Goal: Task Accomplishment & Management: Use online tool/utility

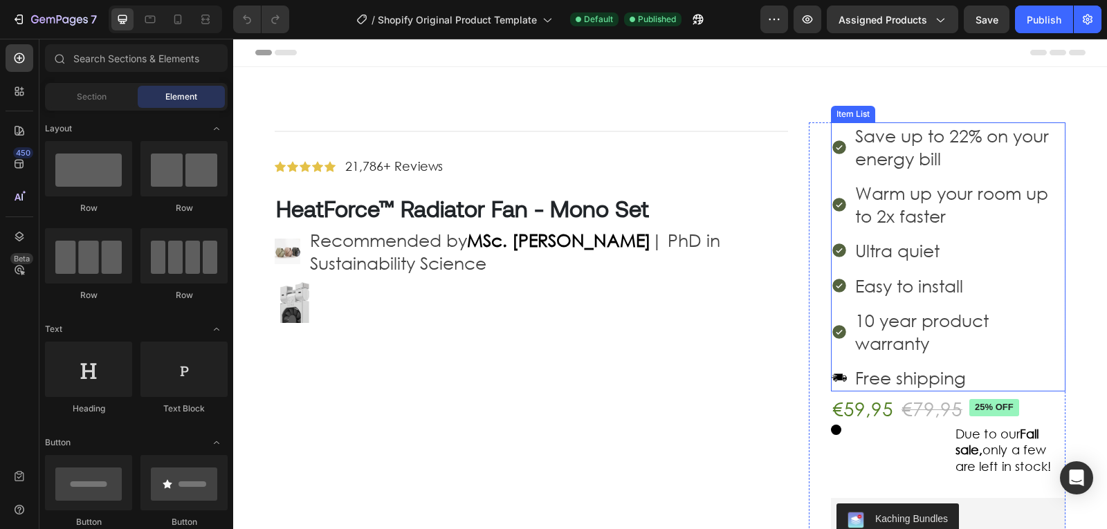
scroll to position [35, 0]
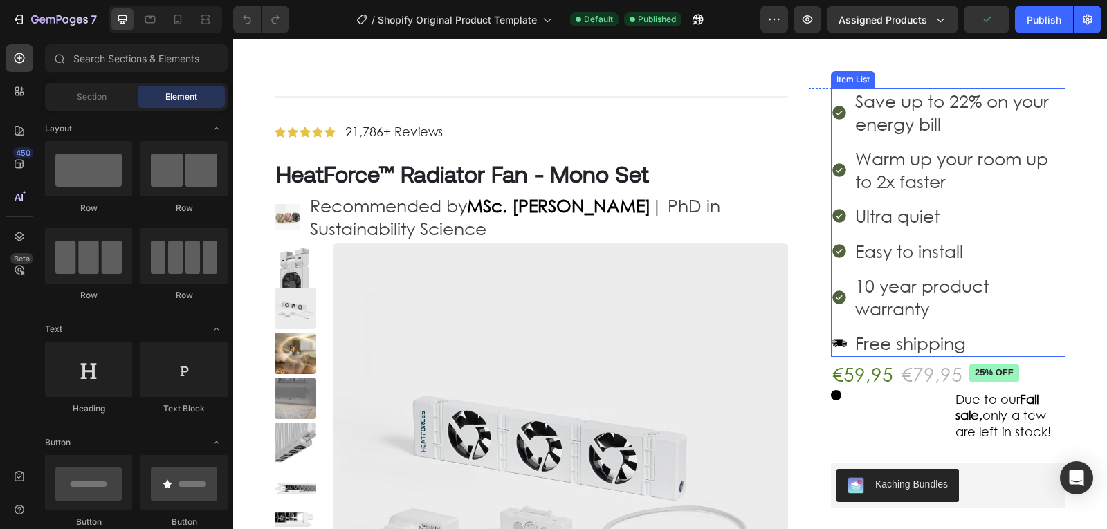
click at [1027, 333] on p "Free shipping" at bounding box center [960, 343] width 208 height 23
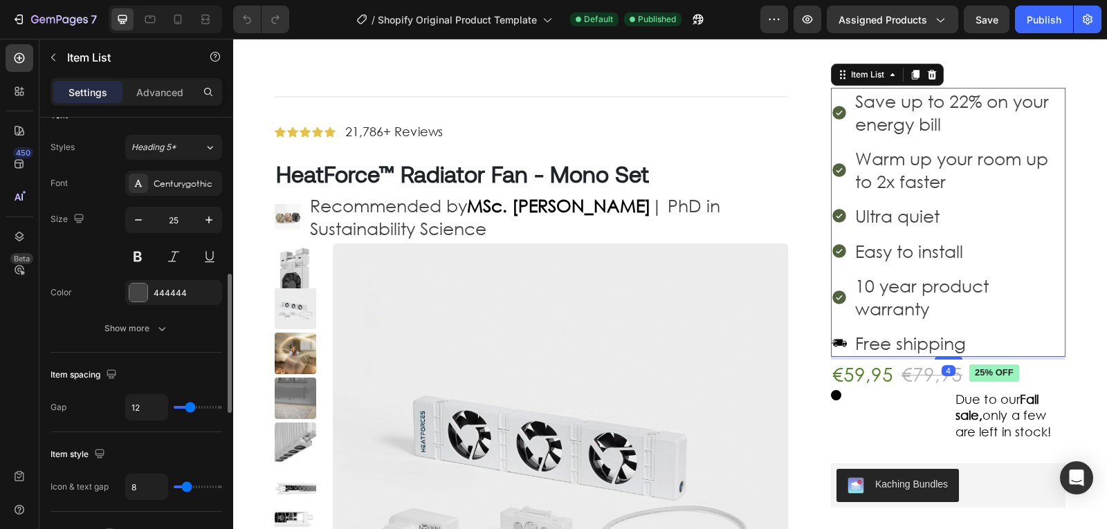
scroll to position [507, 0]
click at [137, 211] on button "button" at bounding box center [138, 219] width 25 height 25
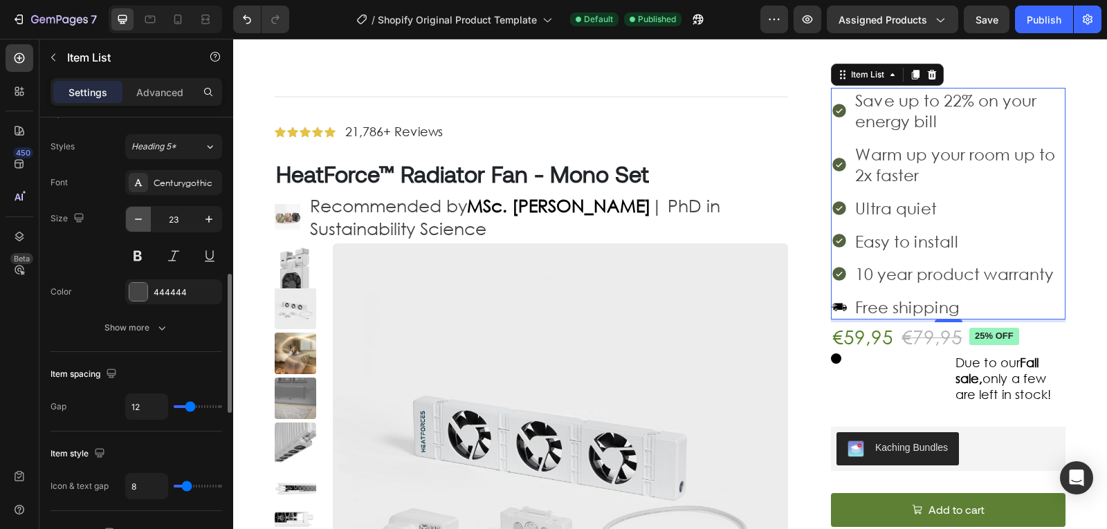
click at [145, 212] on icon "button" at bounding box center [139, 219] width 14 height 14
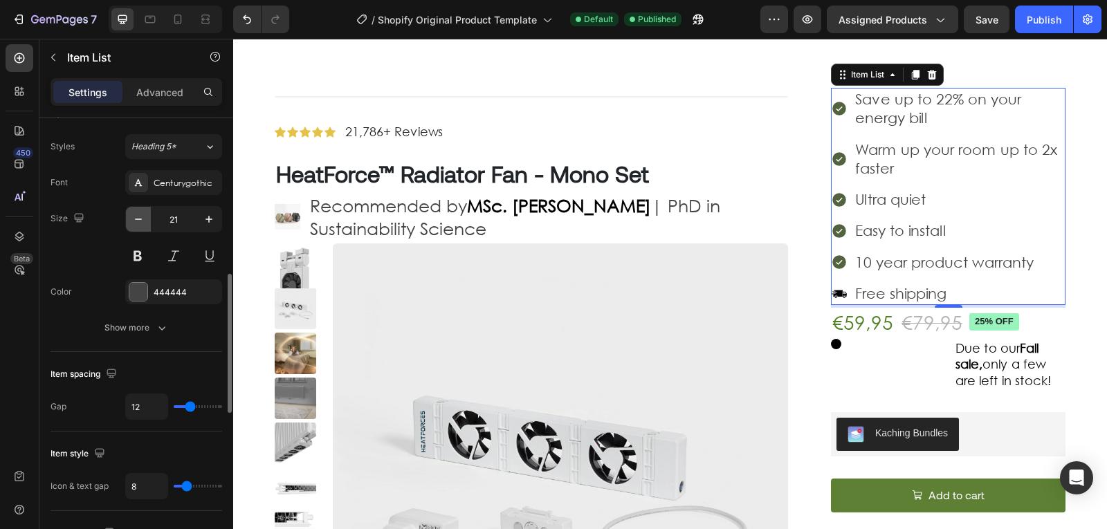
click at [145, 212] on icon "button" at bounding box center [139, 219] width 14 height 14
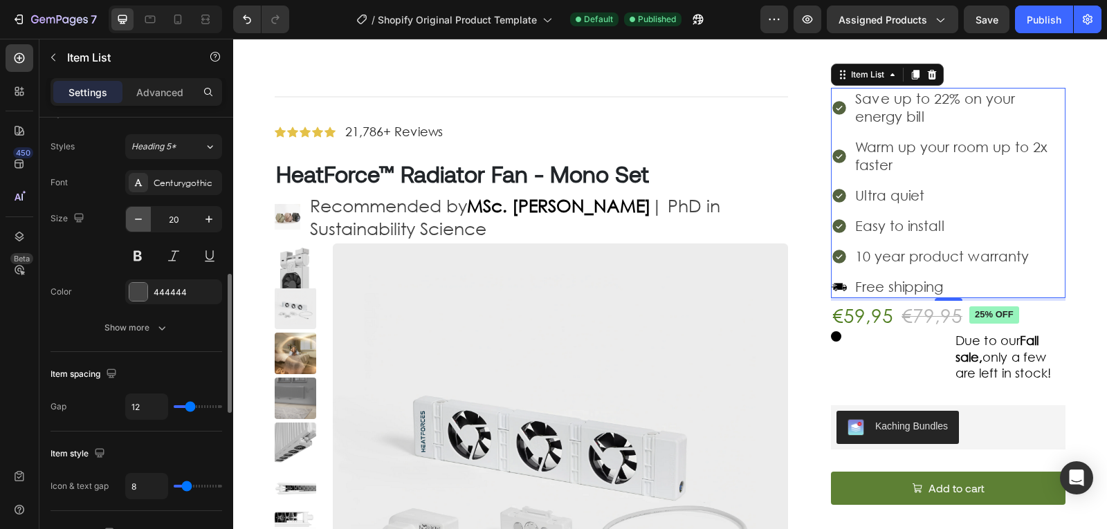
type input "19"
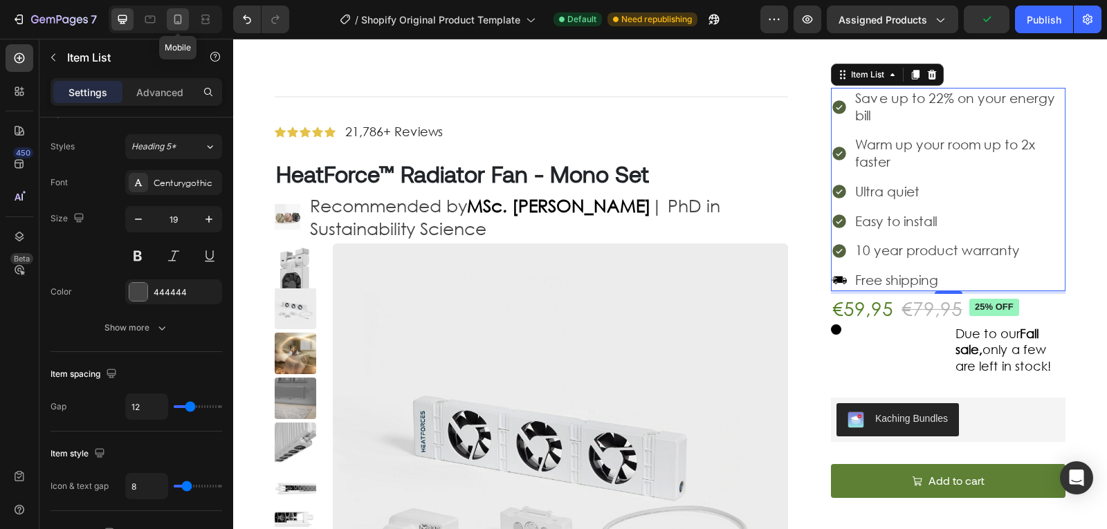
click at [187, 19] on div at bounding box center [178, 19] width 22 height 22
type input "21"
type input "16"
type input "0"
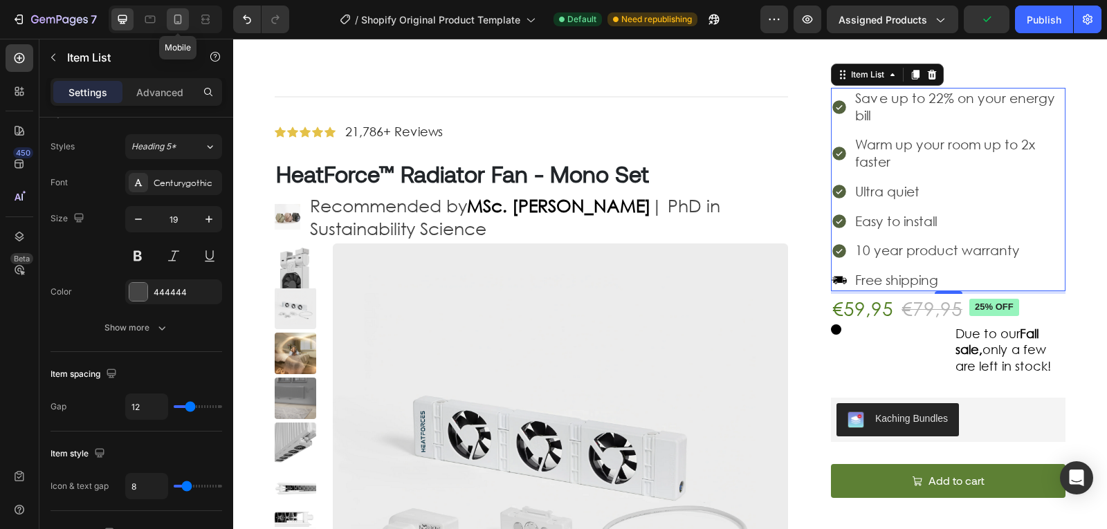
type input "4"
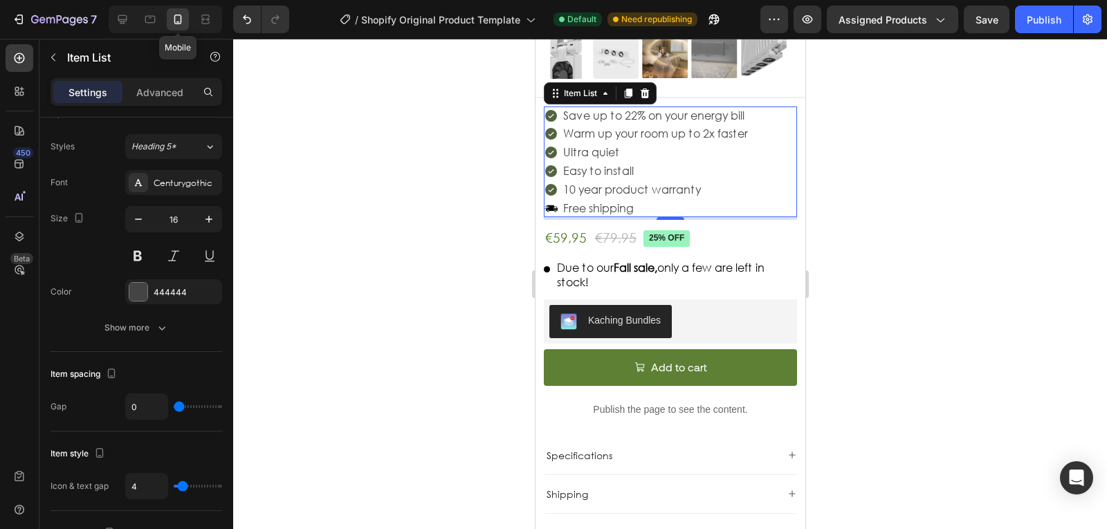
scroll to position [459, 0]
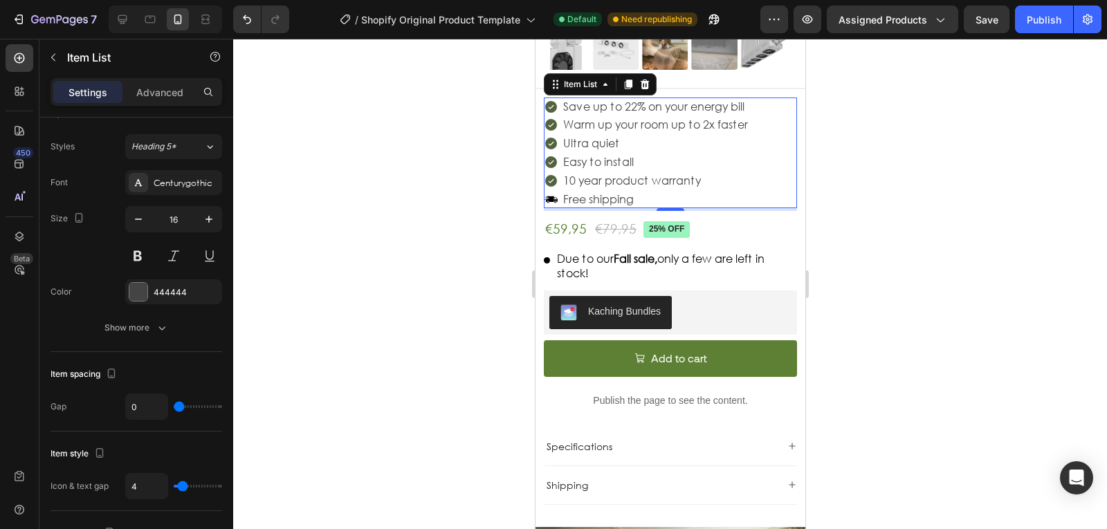
click at [680, 136] on p "Ultra quiet" at bounding box center [655, 143] width 185 height 15
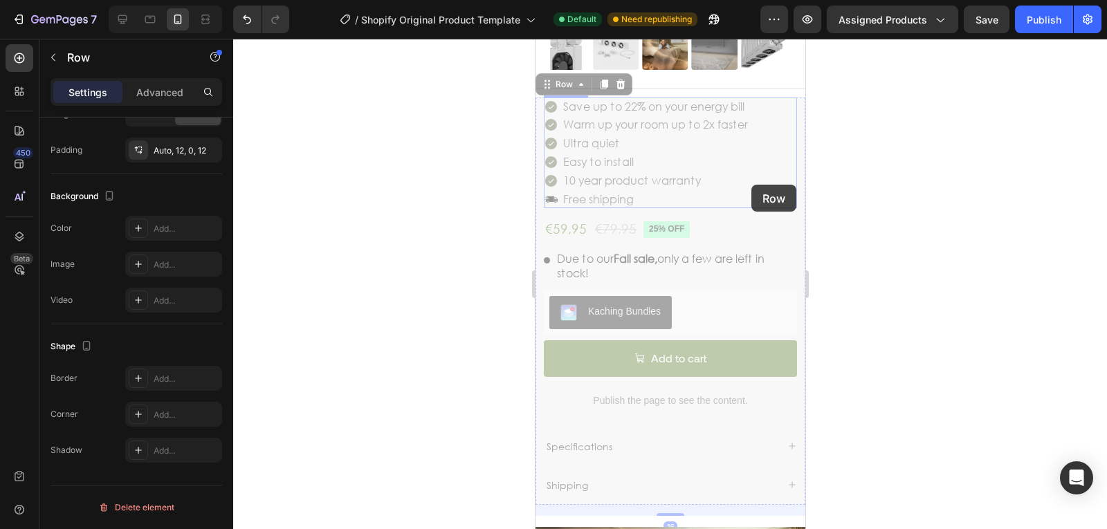
drag, startPoint x: 790, startPoint y: 181, endPoint x: 780, endPoint y: 182, distance: 9.7
click at [535, 39] on div "Save up to 22% on your energy bill Warm up your room up to 2x faster Ultra quie…" at bounding box center [535, 39] width 0 height 0
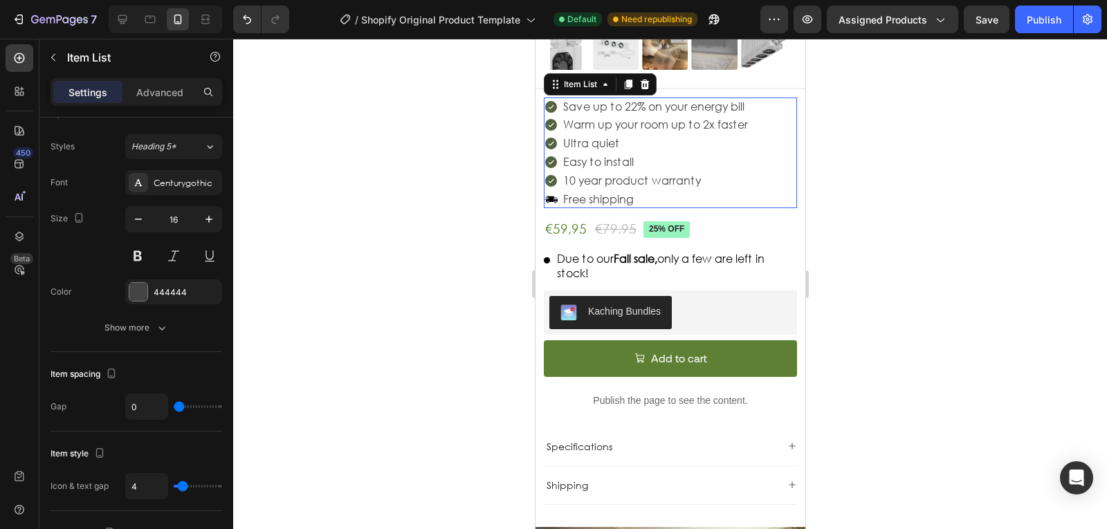
scroll to position [0, 0]
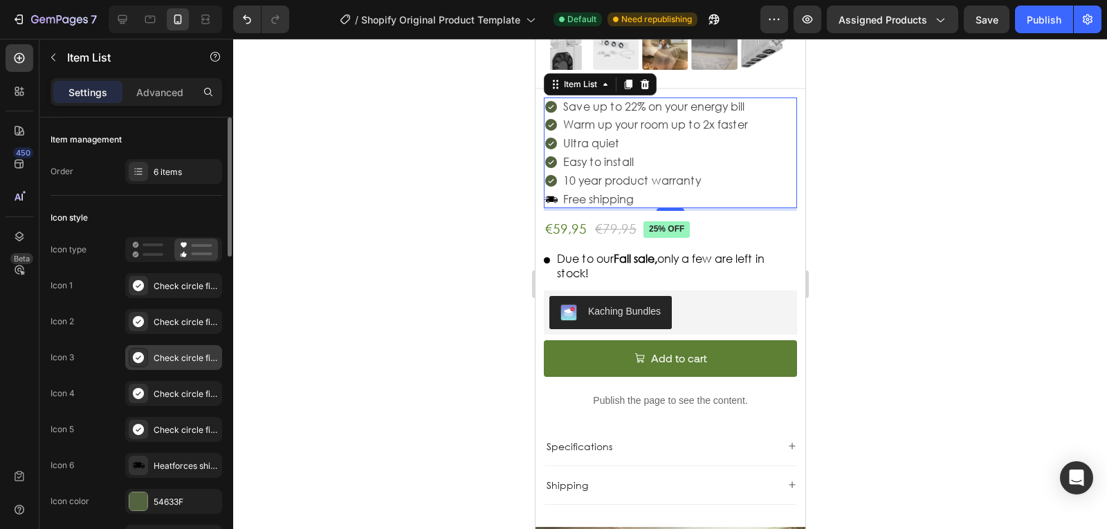
click at [176, 370] on div "Check circle filled" at bounding box center [173, 357] width 97 height 25
click at [165, 173] on div "6 items" at bounding box center [186, 172] width 65 height 12
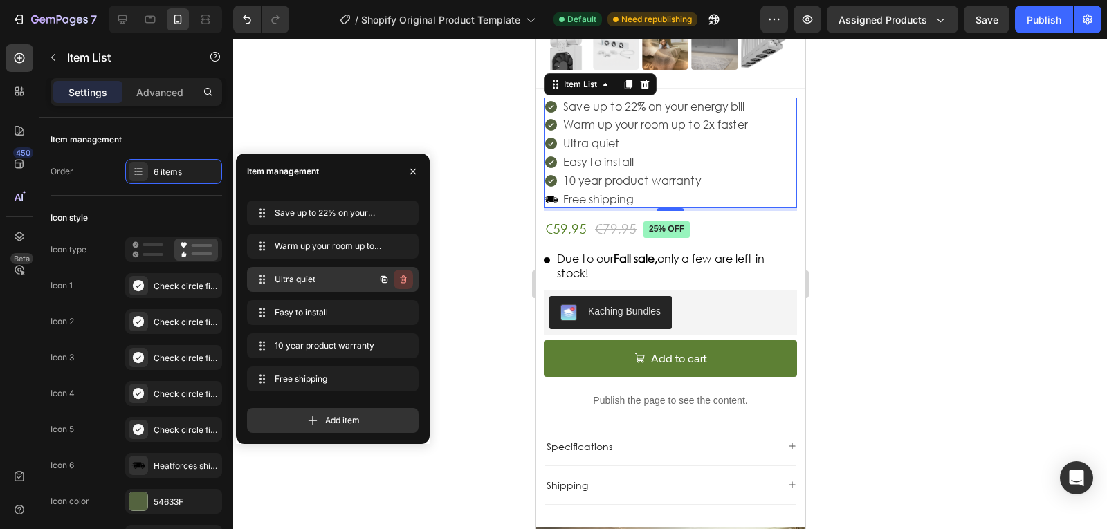
click at [407, 282] on icon "button" at bounding box center [403, 279] width 11 height 11
click at [407, 282] on button "Delete" at bounding box center [394, 279] width 38 height 19
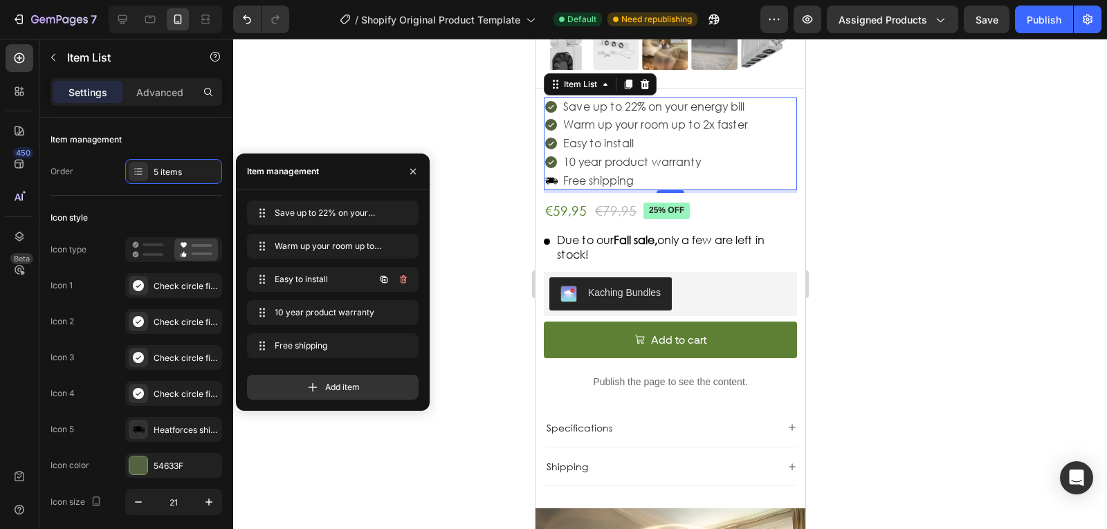
click at [407, 282] on icon "button" at bounding box center [403, 279] width 11 height 11
click at [407, 282] on button "Delete" at bounding box center [394, 279] width 38 height 19
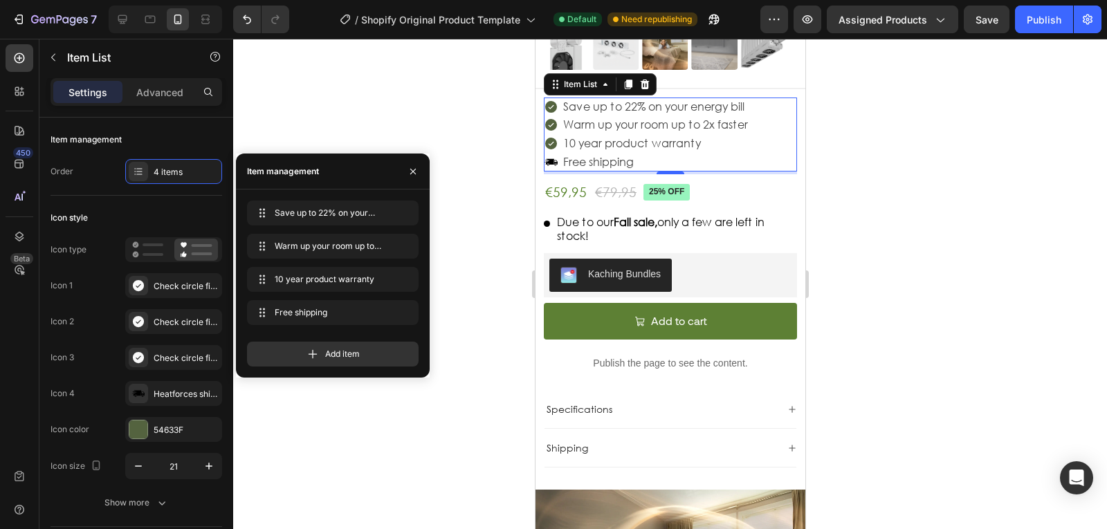
click at [453, 253] on div at bounding box center [670, 284] width 874 height 491
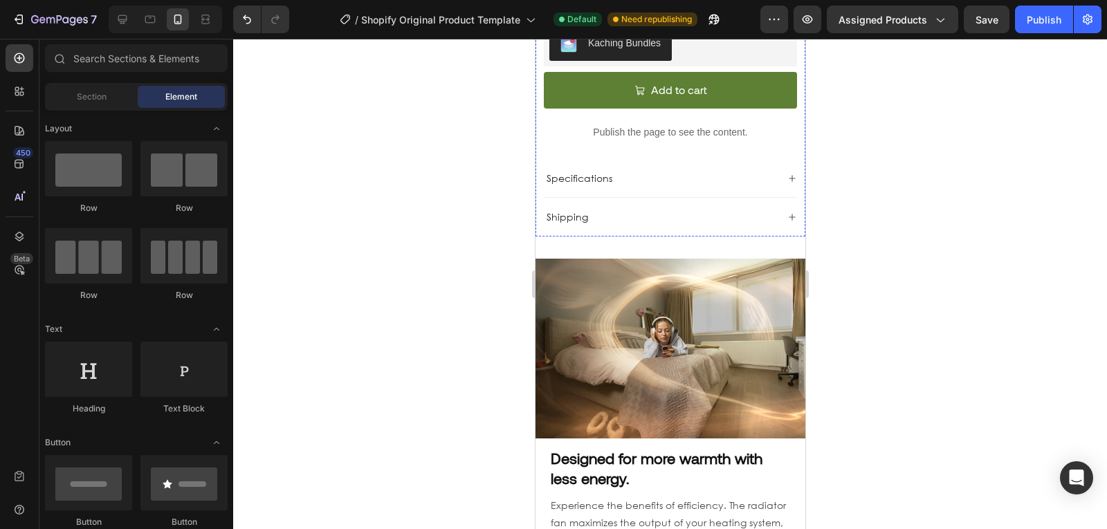
scroll to position [694, 0]
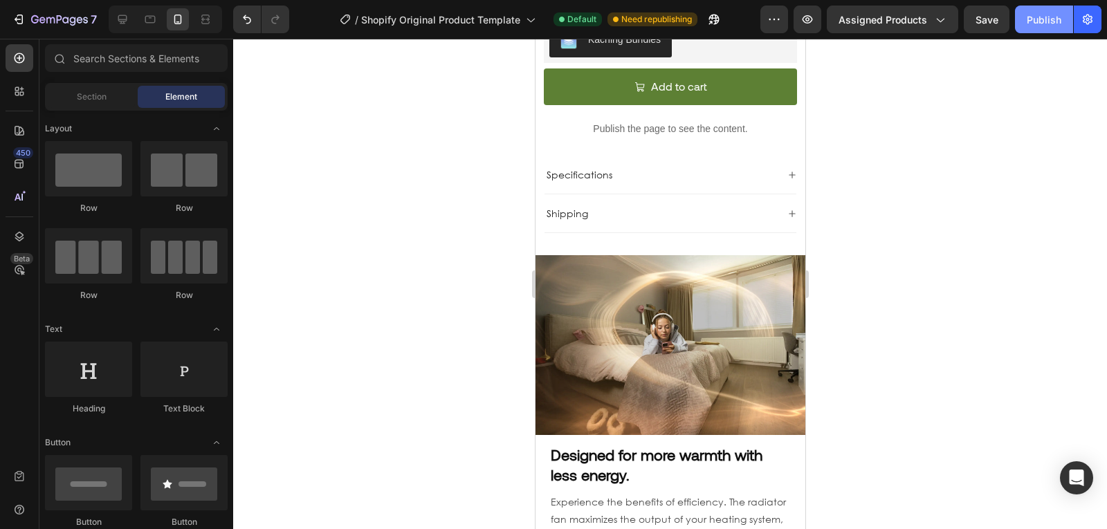
click at [1029, 24] on div "Publish" at bounding box center [1044, 19] width 35 height 15
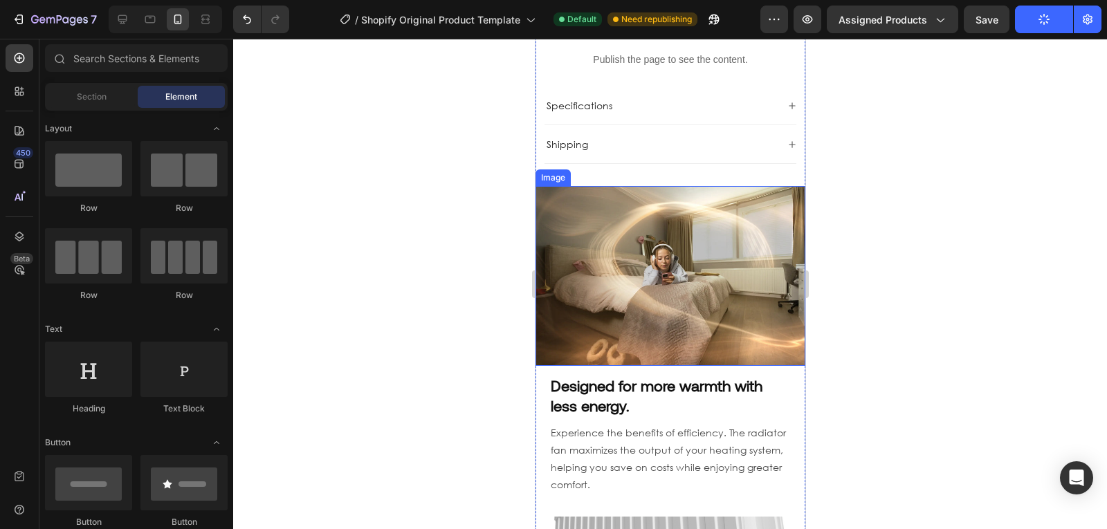
scroll to position [790, 0]
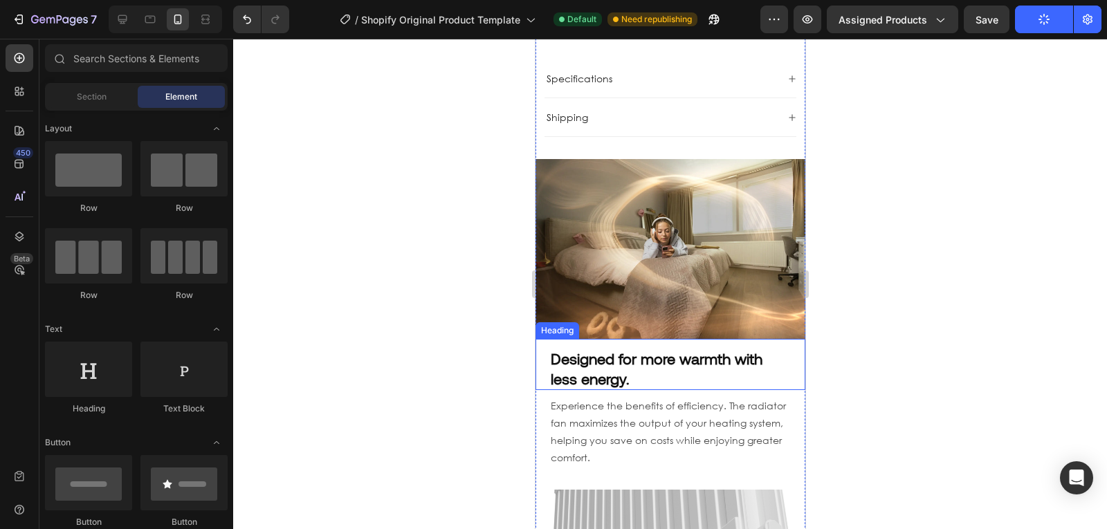
click at [668, 350] on strong "Designed for more warmth with less energy." at bounding box center [656, 369] width 212 height 38
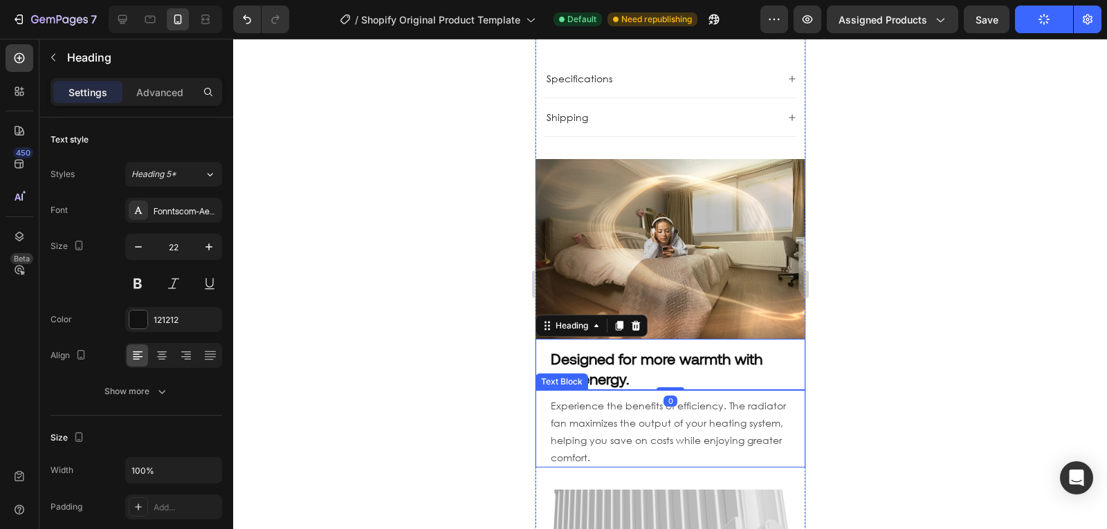
scroll to position [819, 0]
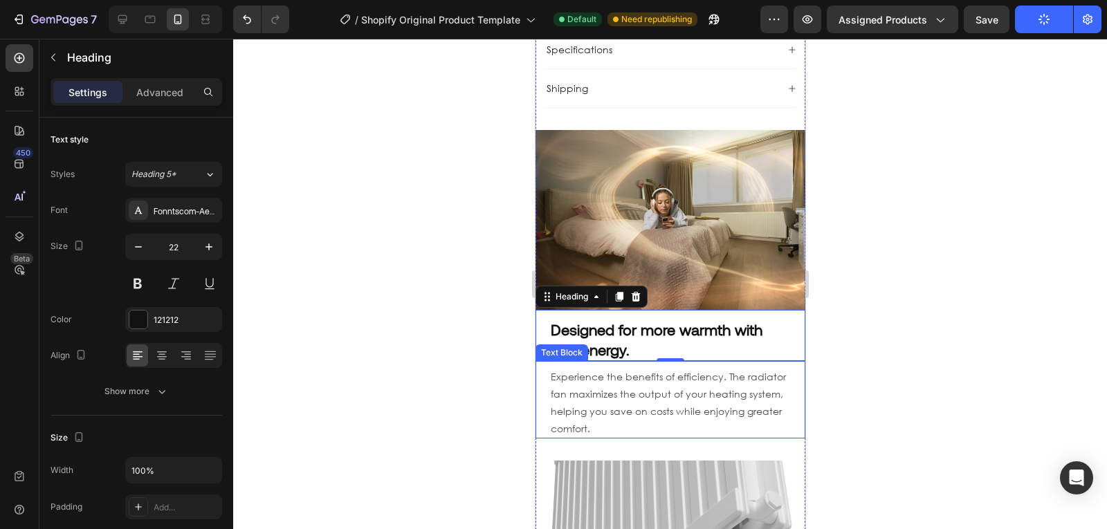
click at [672, 397] on p "Experience the benefits of efficiency. The radiator fan maximizes the output of…" at bounding box center [669, 403] width 239 height 70
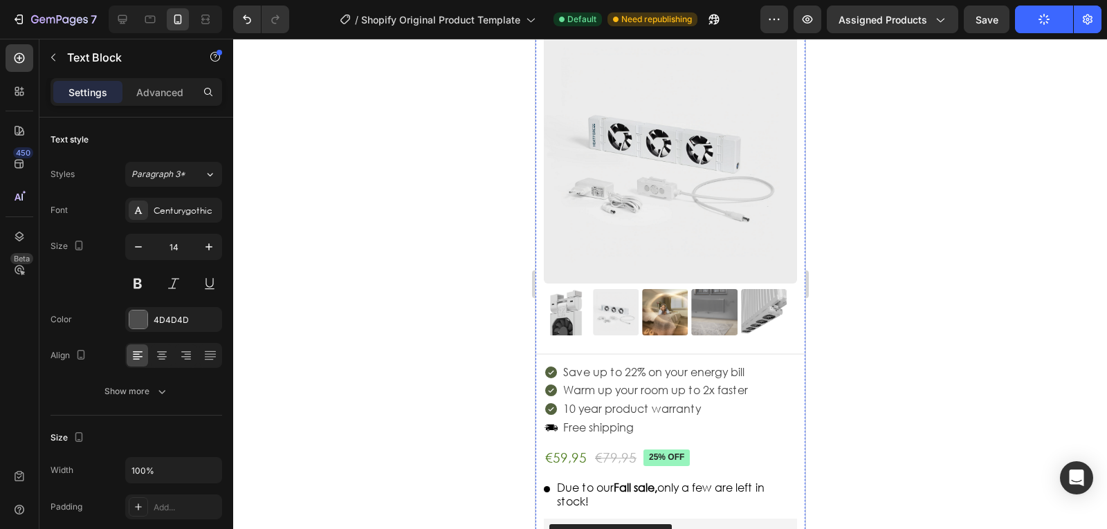
scroll to position [194, 0]
click at [764, 417] on div "Save up to 22% on your energy bill Warm up your room up to 2x faster 10 year pr…" at bounding box center [669, 400] width 253 height 74
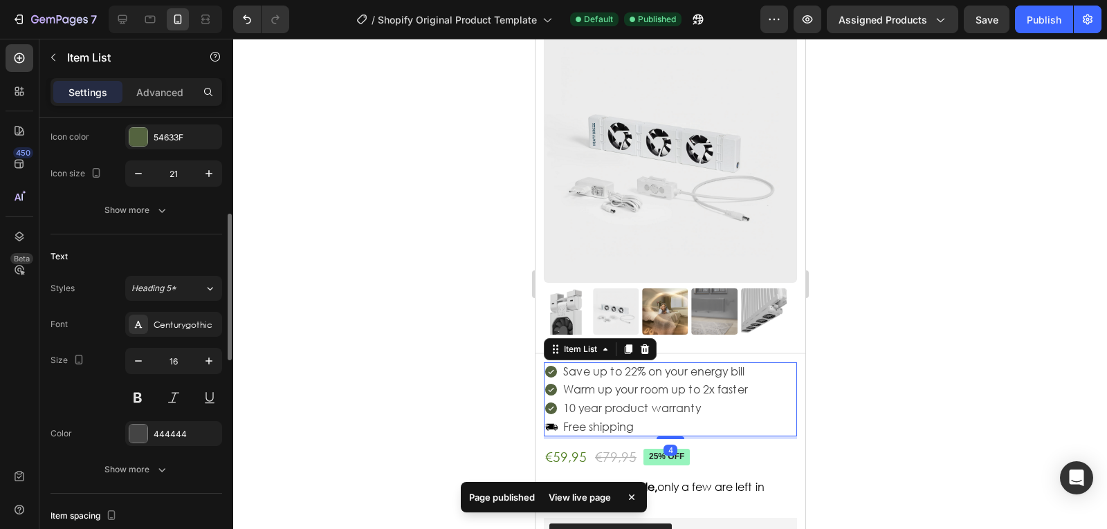
scroll to position [293, 0]
click at [133, 364] on icon "button" at bounding box center [139, 361] width 14 height 14
type input "15"
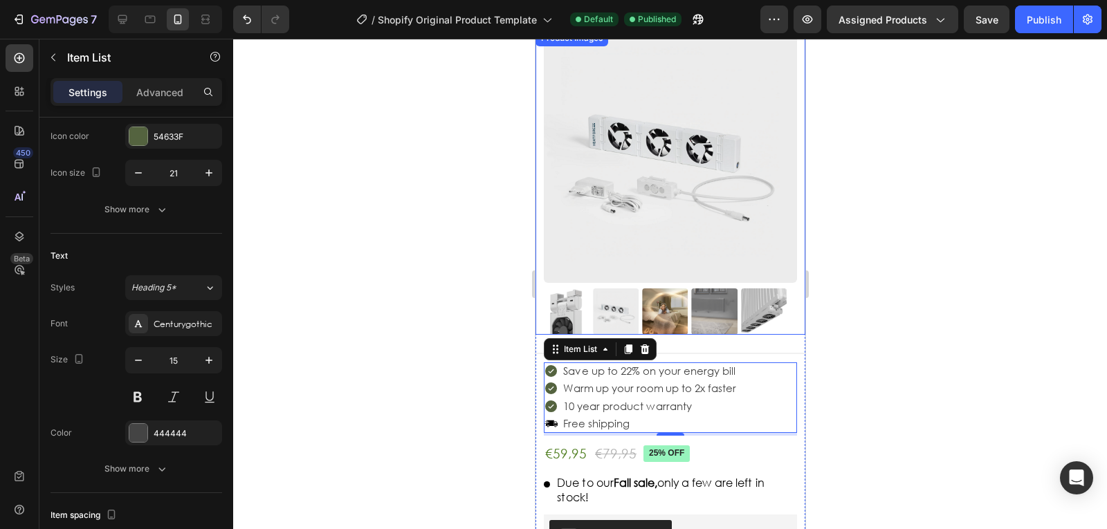
scroll to position [0, 0]
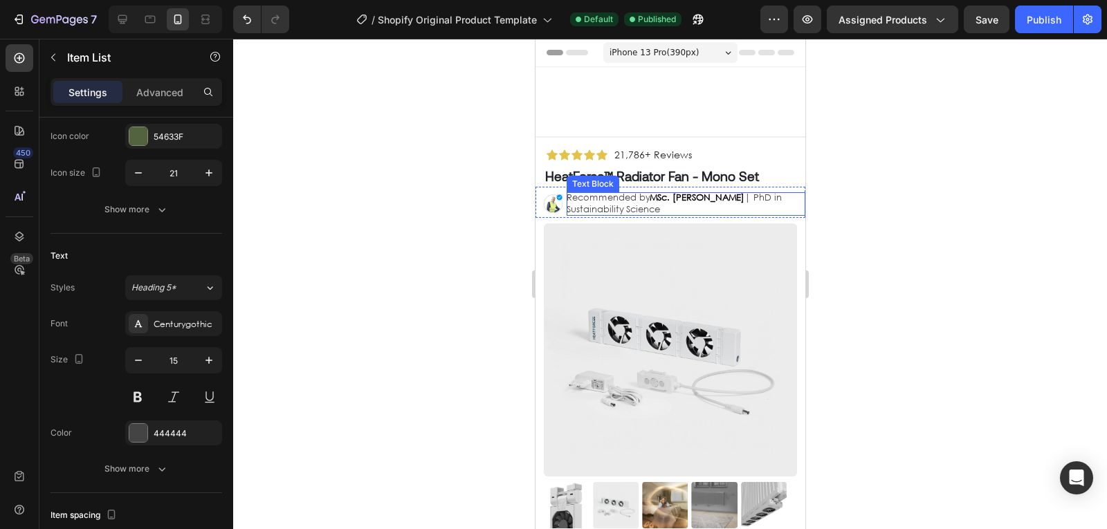
click at [694, 200] on strong "MSc. [PERSON_NAME]" at bounding box center [696, 198] width 95 height 12
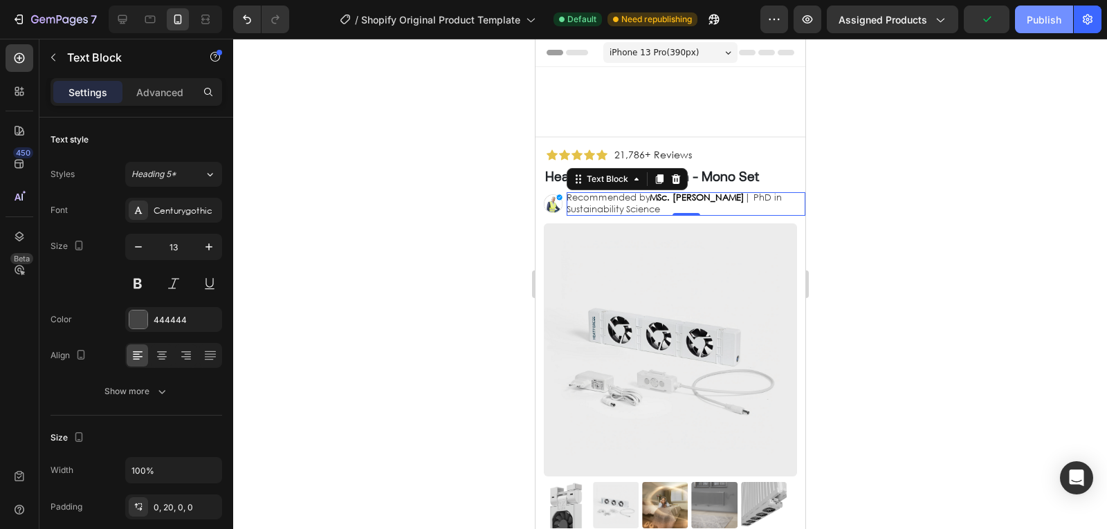
click at [1042, 20] on div "Publish" at bounding box center [1044, 19] width 35 height 15
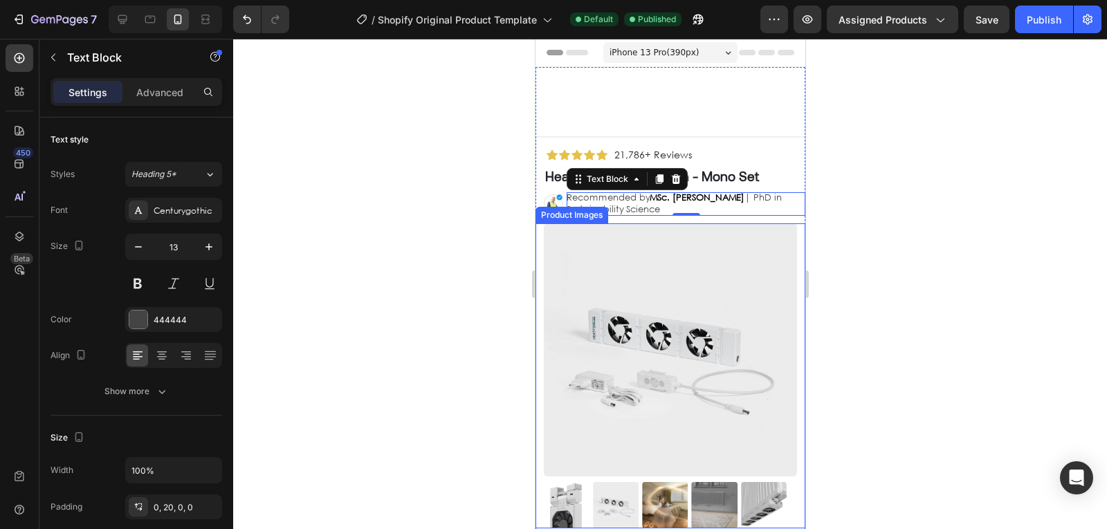
click at [736, 339] on img at bounding box center [669, 350] width 253 height 253
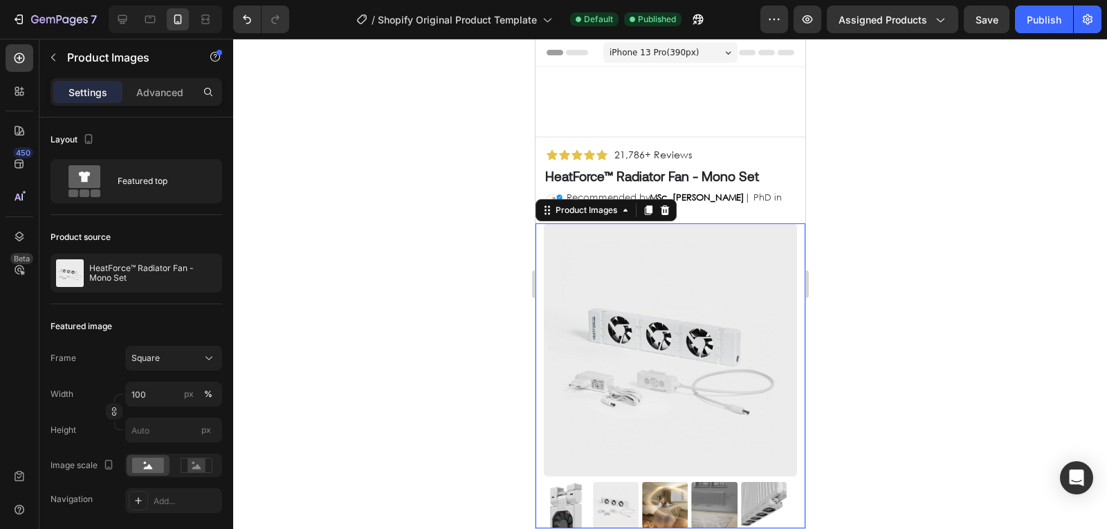
drag, startPoint x: 330, startPoint y: 148, endPoint x: 341, endPoint y: 159, distance: 15.2
click at [341, 159] on div at bounding box center [670, 284] width 874 height 491
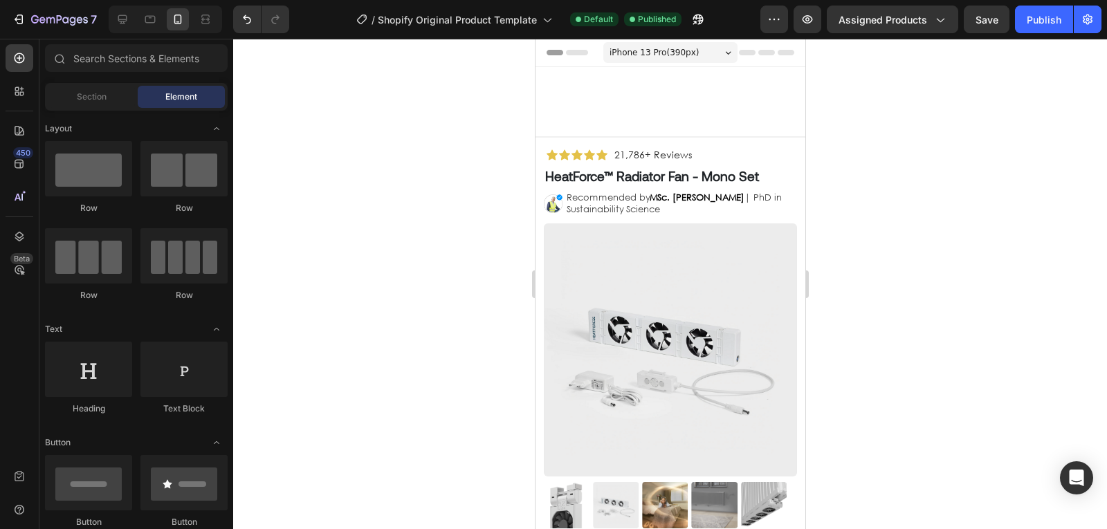
drag, startPoint x: 341, startPoint y: 159, endPoint x: 314, endPoint y: 152, distance: 27.9
click at [314, 152] on div at bounding box center [670, 284] width 874 height 491
click at [325, 158] on div at bounding box center [670, 284] width 874 height 491
click at [347, 168] on div at bounding box center [670, 284] width 874 height 491
click at [372, 201] on div at bounding box center [670, 284] width 874 height 491
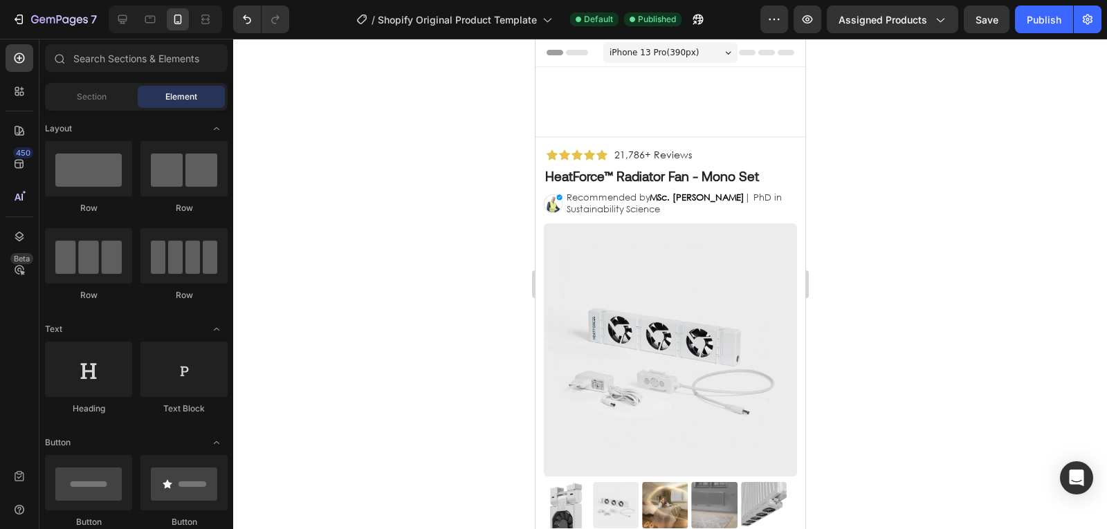
click at [368, 197] on div at bounding box center [670, 284] width 874 height 491
click at [333, 187] on div at bounding box center [670, 284] width 874 height 491
click at [327, 184] on div at bounding box center [670, 284] width 874 height 491
click at [354, 202] on div at bounding box center [670, 284] width 874 height 491
click at [342, 197] on div at bounding box center [670, 284] width 874 height 491
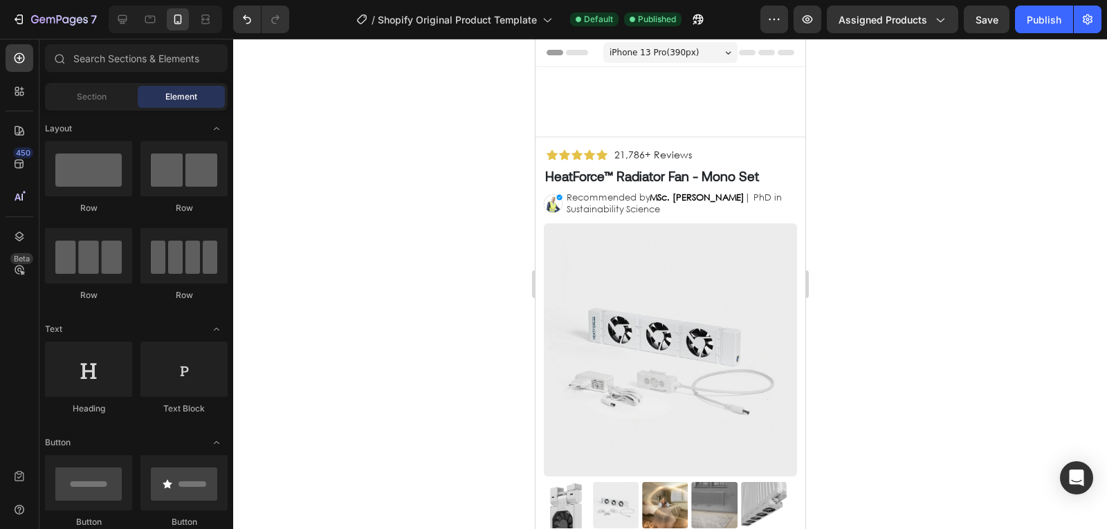
drag, startPoint x: 310, startPoint y: 138, endPoint x: 314, endPoint y: 147, distance: 9.3
click at [314, 146] on div at bounding box center [670, 284] width 874 height 491
click at [323, 156] on div at bounding box center [670, 284] width 874 height 491
click at [323, 164] on div at bounding box center [670, 284] width 874 height 491
drag, startPoint x: 325, startPoint y: 172, endPoint x: 329, endPoint y: 178, distance: 7.9
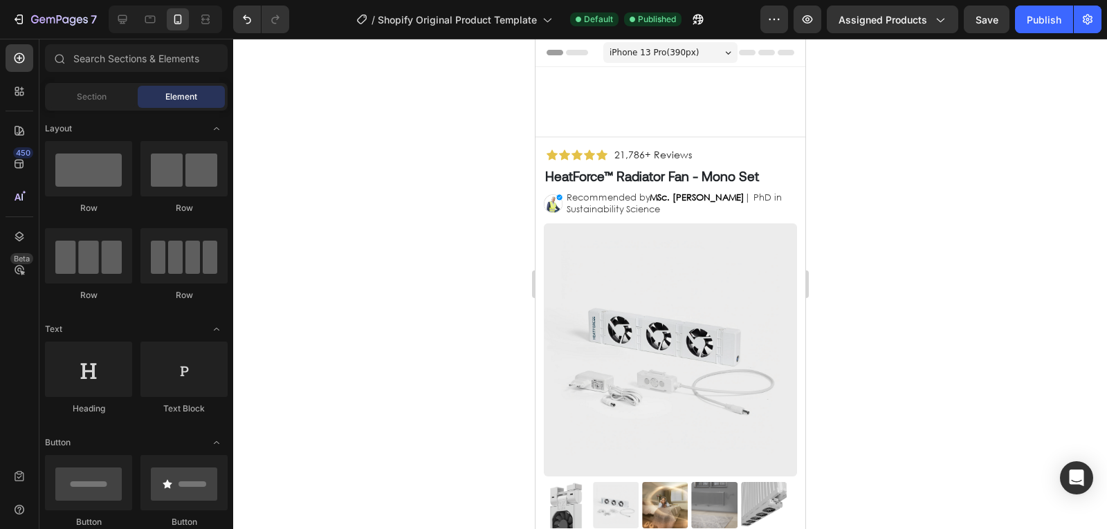
click at [329, 178] on div at bounding box center [670, 284] width 874 height 491
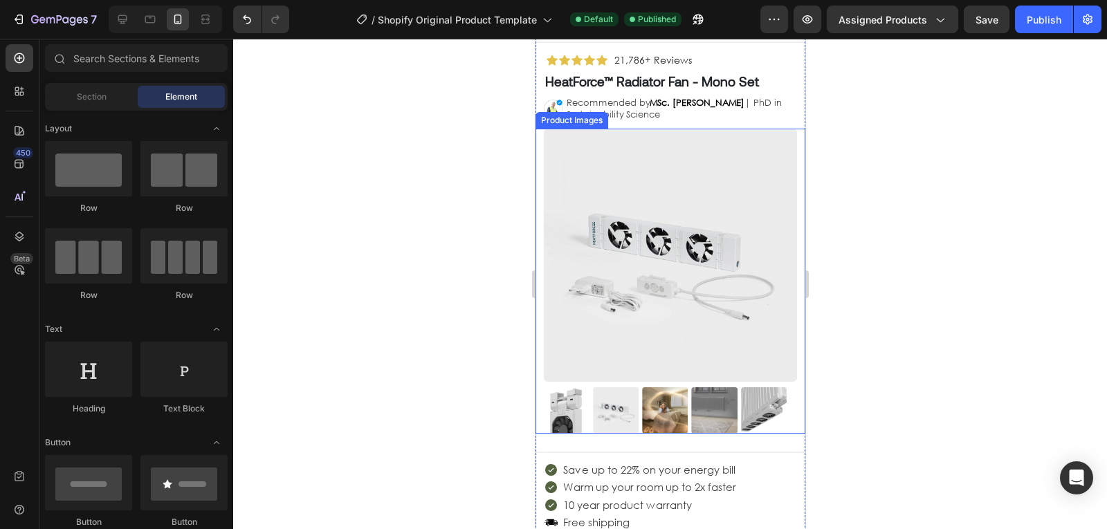
scroll to position [96, 0]
click at [596, 354] on img at bounding box center [669, 254] width 253 height 253
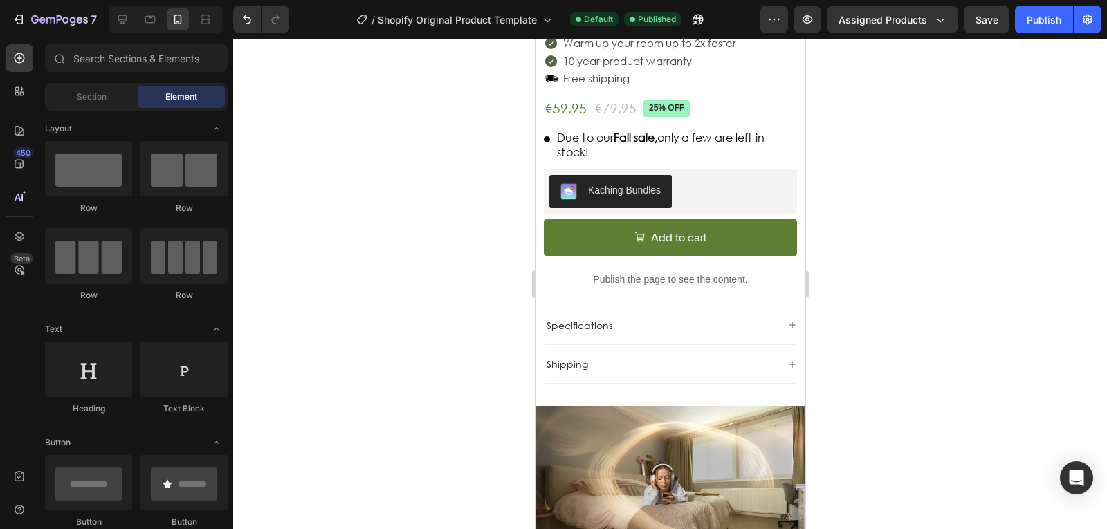
scroll to position [545, 0]
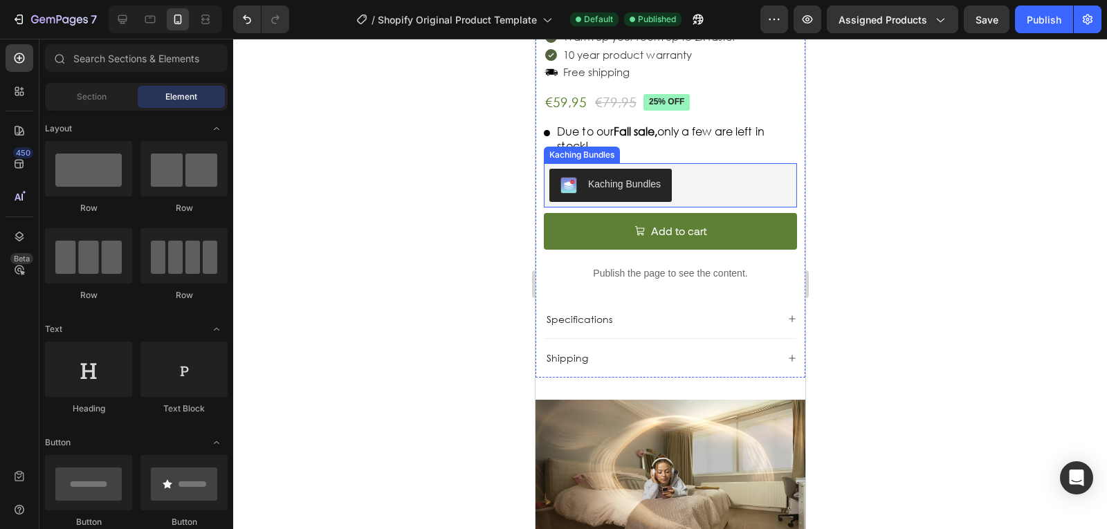
click at [748, 136] on p "Due to our Fall sale, only a few are left in stock!" at bounding box center [675, 139] width 239 height 29
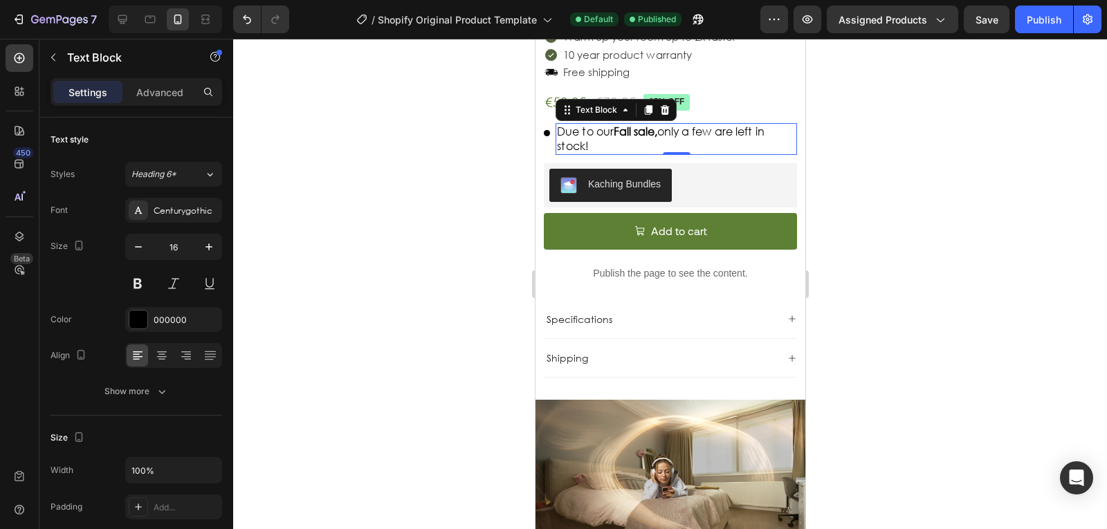
click at [379, 93] on div at bounding box center [670, 284] width 874 height 491
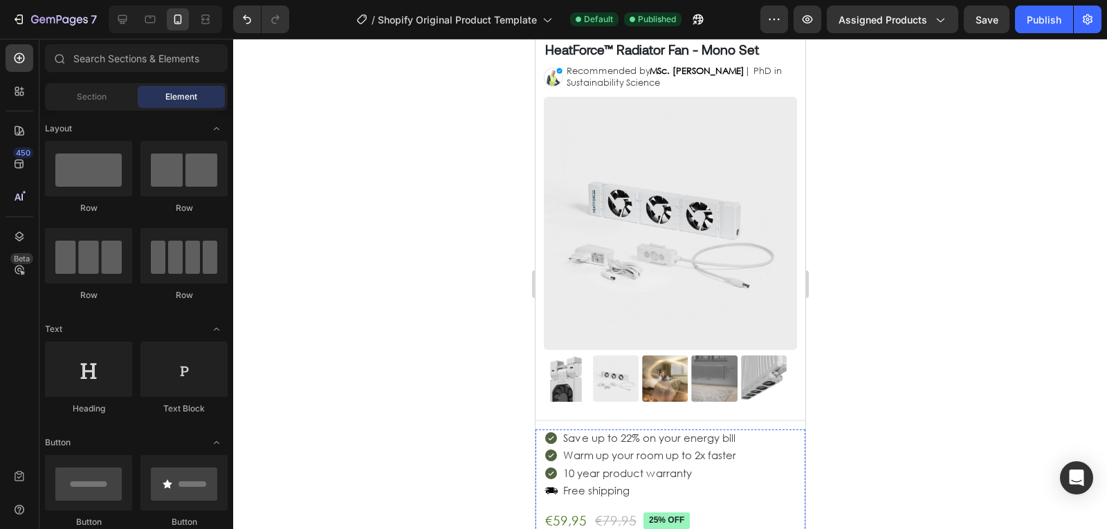
scroll to position [0, 0]
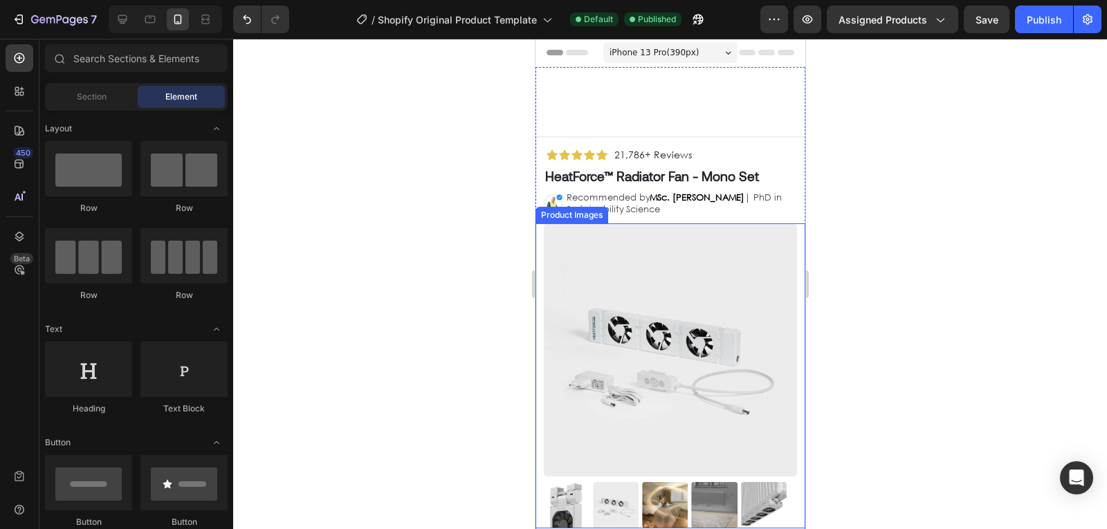
click at [412, 227] on div at bounding box center [670, 284] width 874 height 491
drag, startPoint x: 412, startPoint y: 227, endPoint x: 482, endPoint y: 223, distance: 70.0
click at [482, 223] on div at bounding box center [670, 284] width 874 height 491
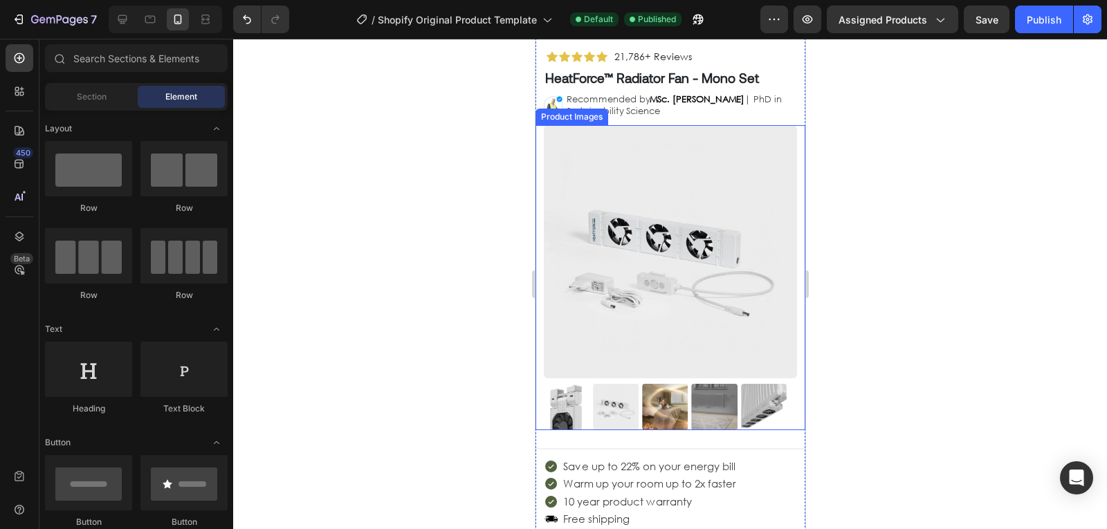
scroll to position [98, 0]
